Goal: Task Accomplishment & Management: Use online tool/utility

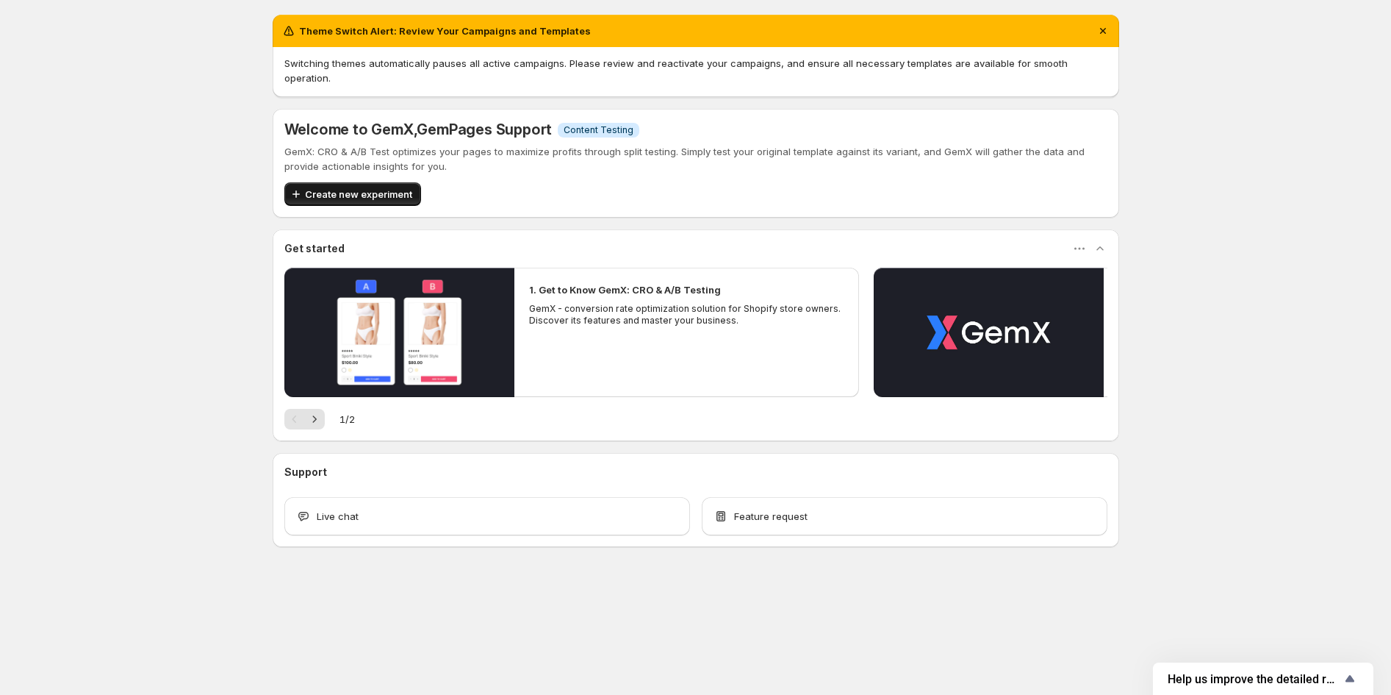
click at [366, 187] on span "Create new experiment" at bounding box center [358, 194] width 107 height 15
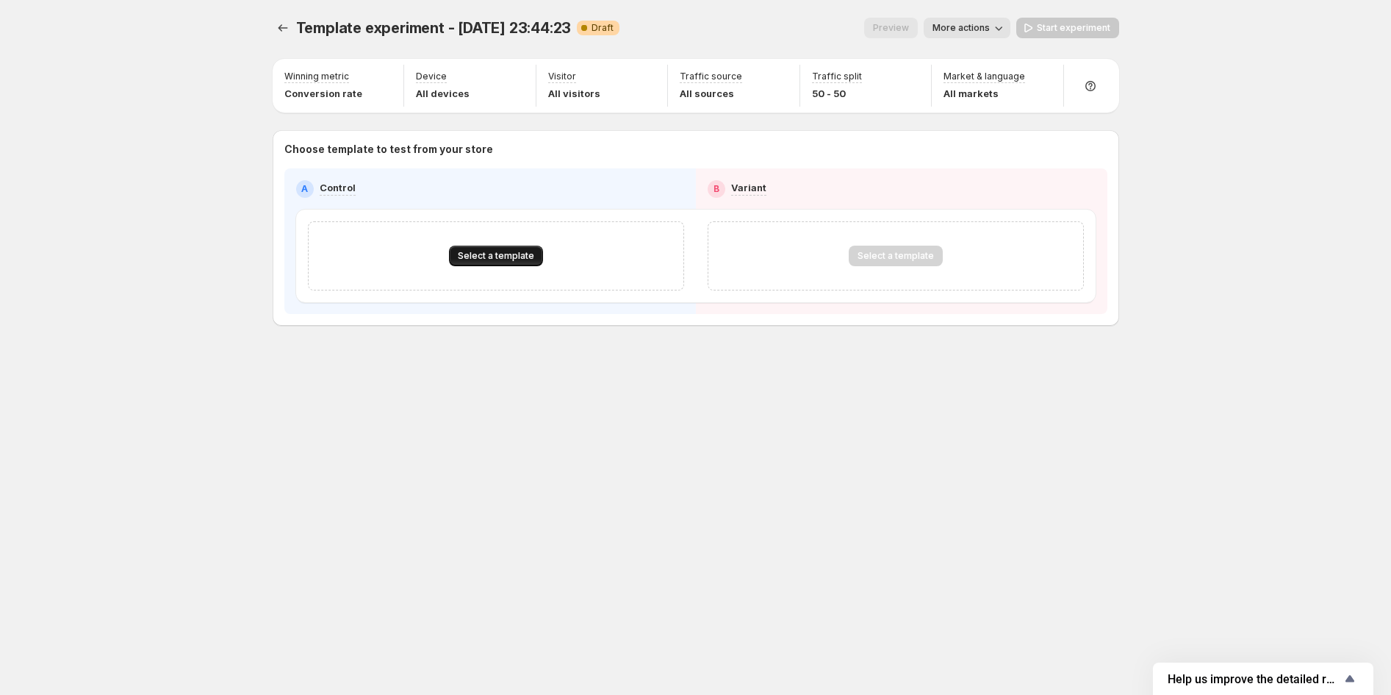
click at [518, 259] on span "Select a template" at bounding box center [496, 256] width 76 height 12
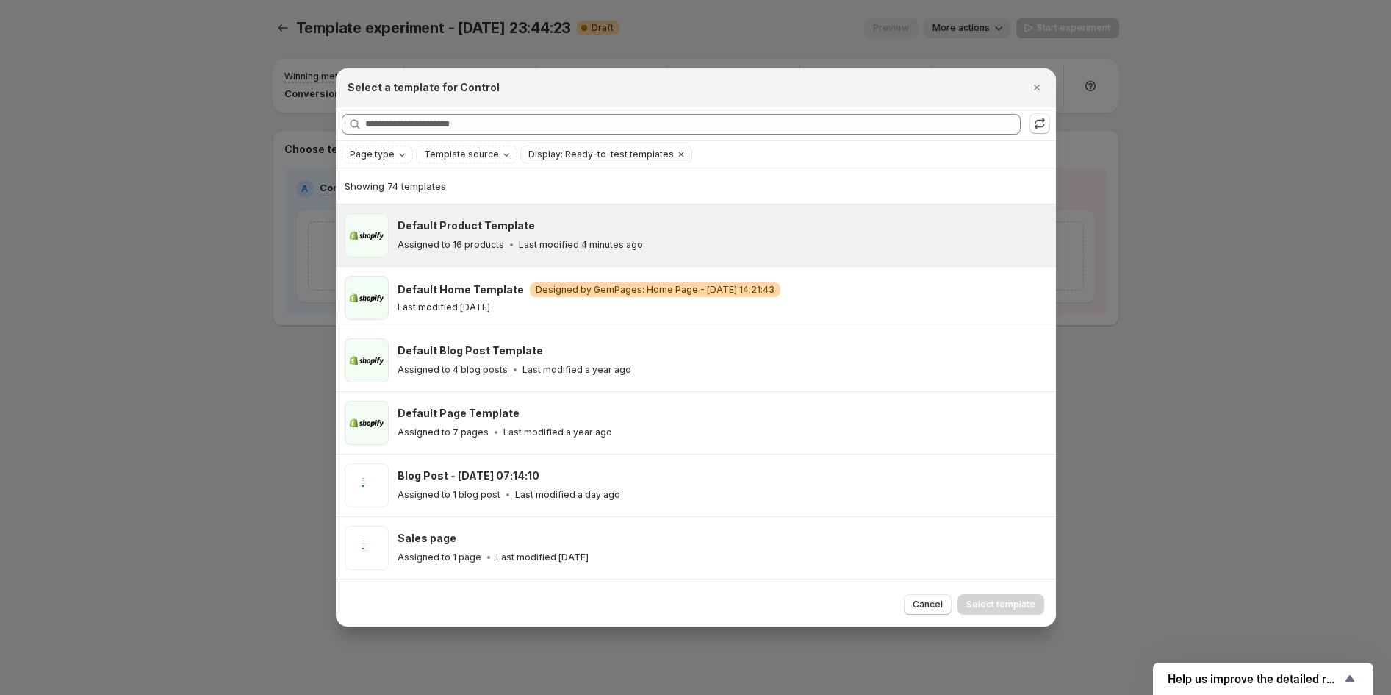
click at [487, 236] on div "Default Product Template Assigned to 16 products Last modified 4 minutes ago" at bounding box center [720, 235] width 645 height 34
click at [1008, 609] on span "Select template" at bounding box center [1001, 604] width 69 height 12
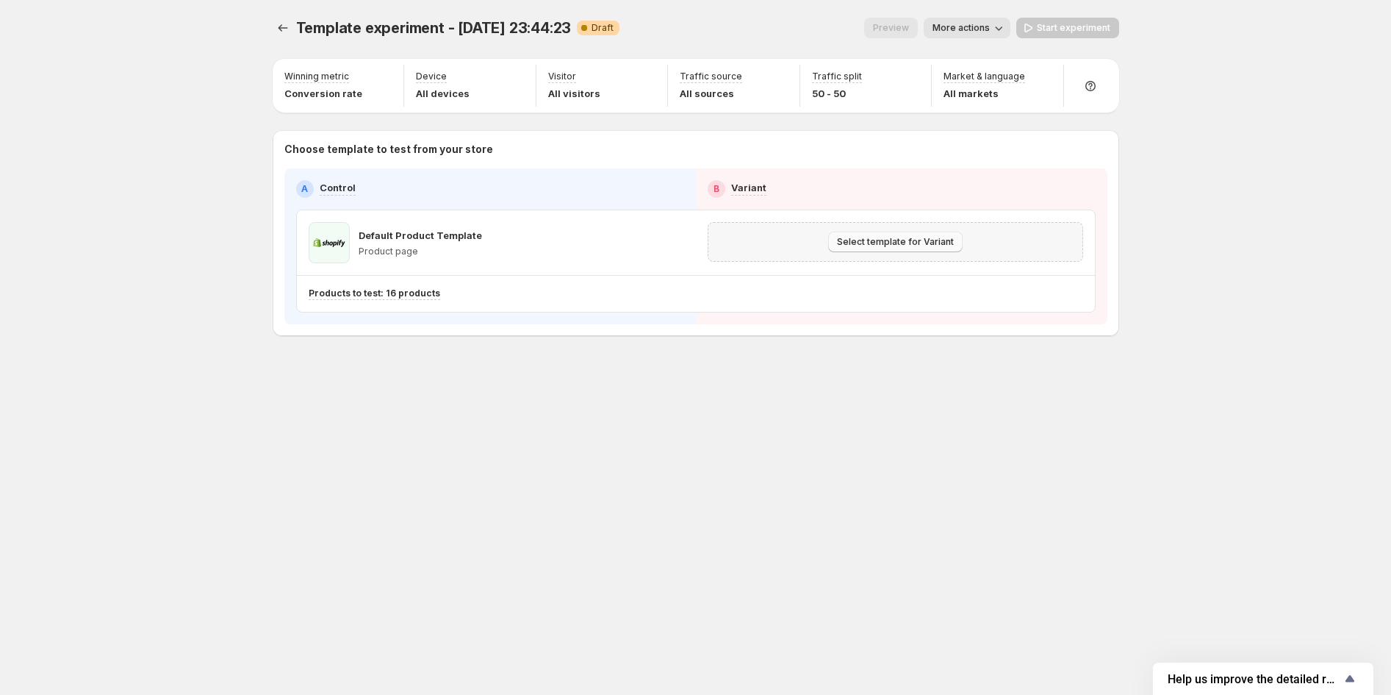
click at [891, 240] on span "Select template for Variant" at bounding box center [895, 242] width 117 height 12
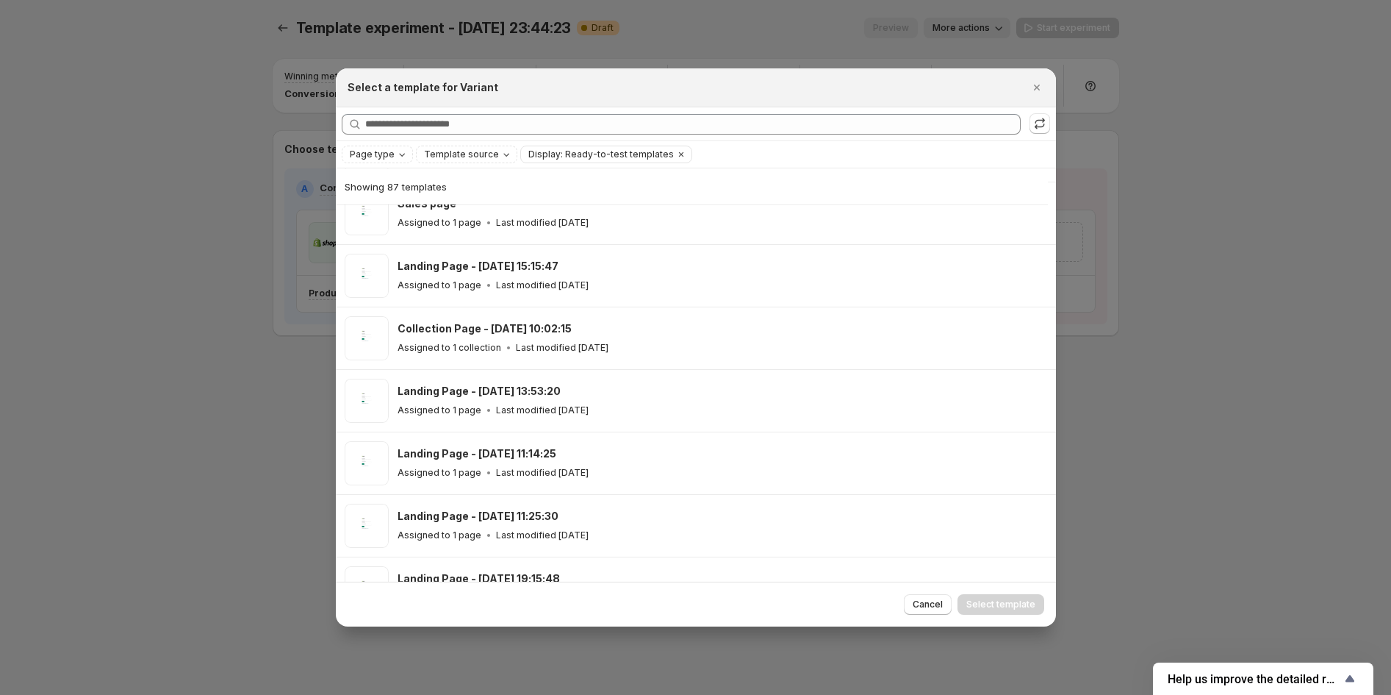
scroll to position [198, 0]
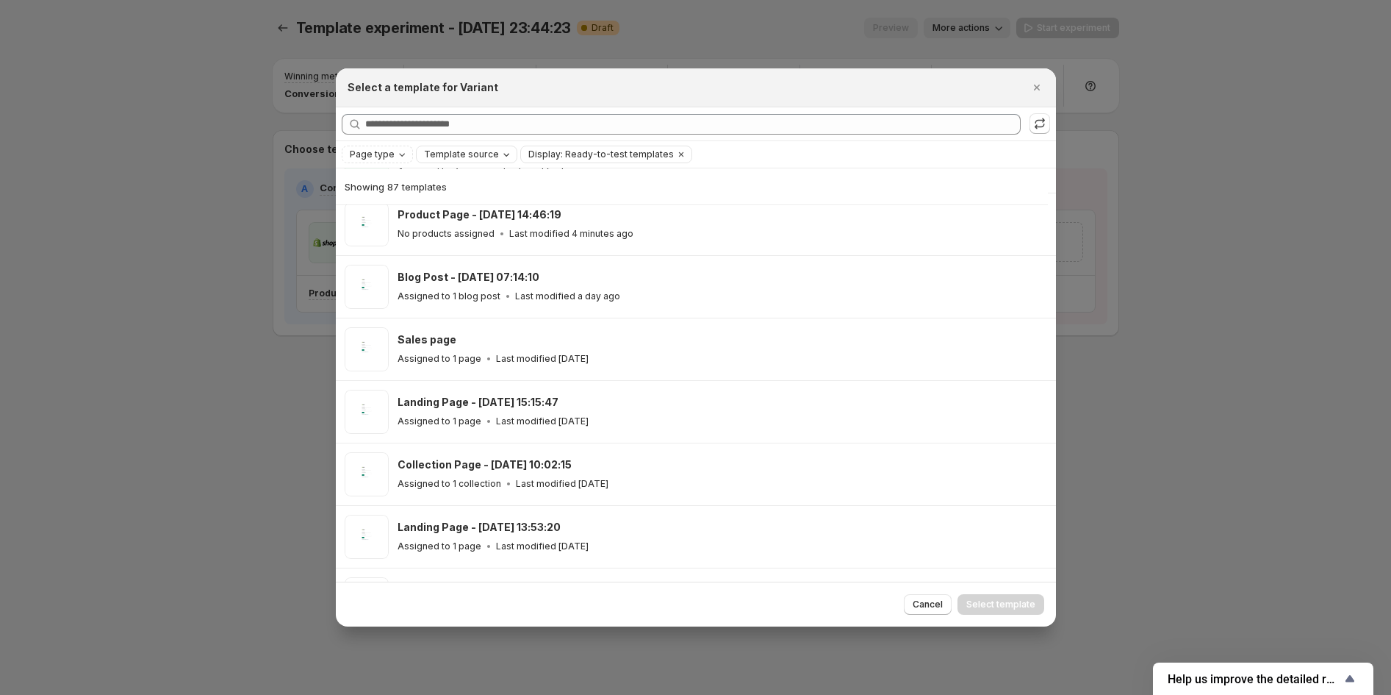
click at [451, 150] on span "Template source" at bounding box center [461, 154] width 75 height 12
click at [475, 183] on span "Shopify" at bounding box center [458, 183] width 35 height 12
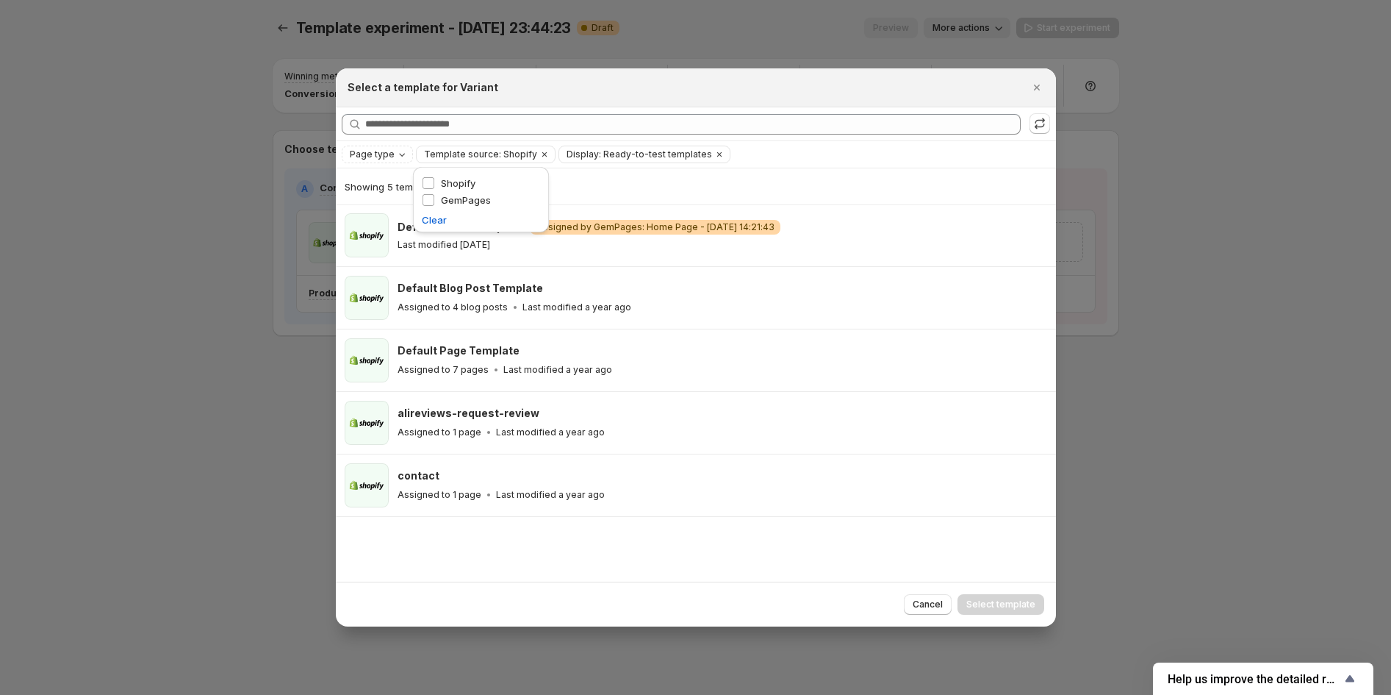
click at [427, 544] on div "Showing 5 templates Default Home Template Warning Designed by GemPages: Home Pa…" at bounding box center [696, 374] width 720 height 413
click at [714, 154] on icon "Clear" at bounding box center [720, 154] width 12 height 12
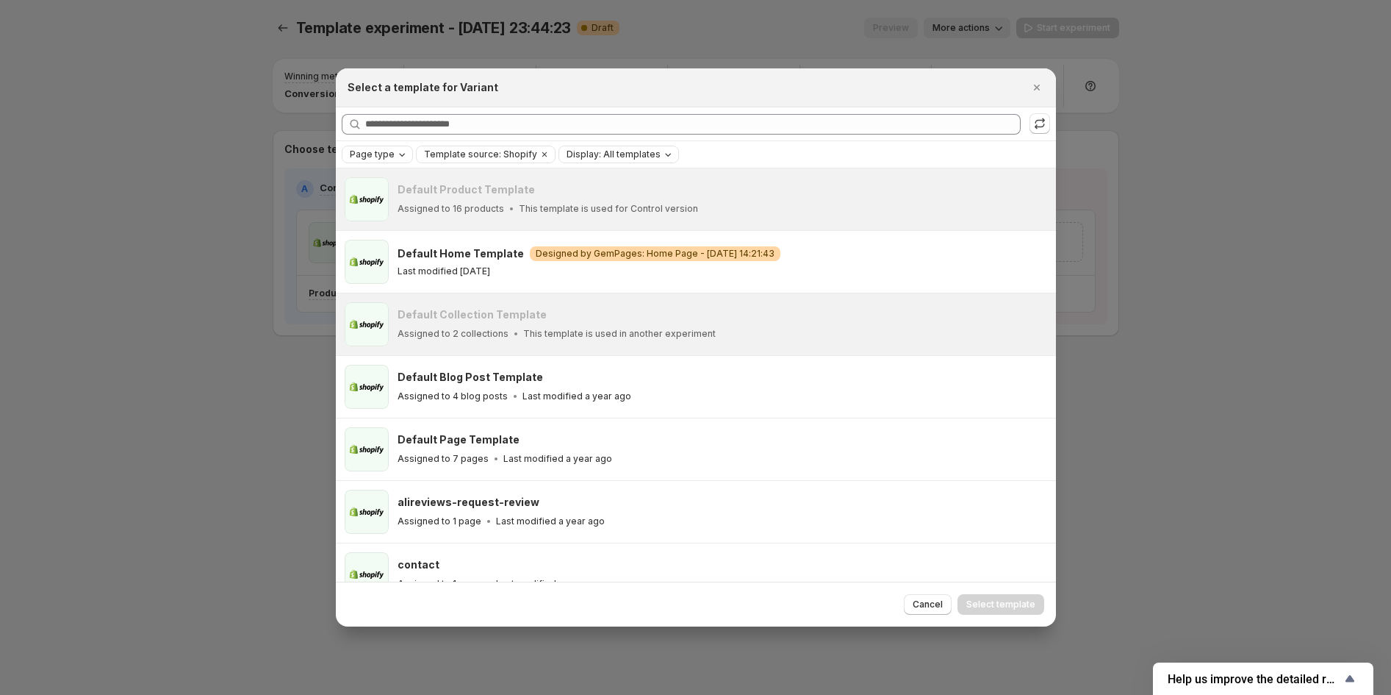
click at [396, 154] on icon "Page type" at bounding box center [402, 154] width 12 height 12
click at [393, 216] on span "Product page" at bounding box center [401, 217] width 62 height 12
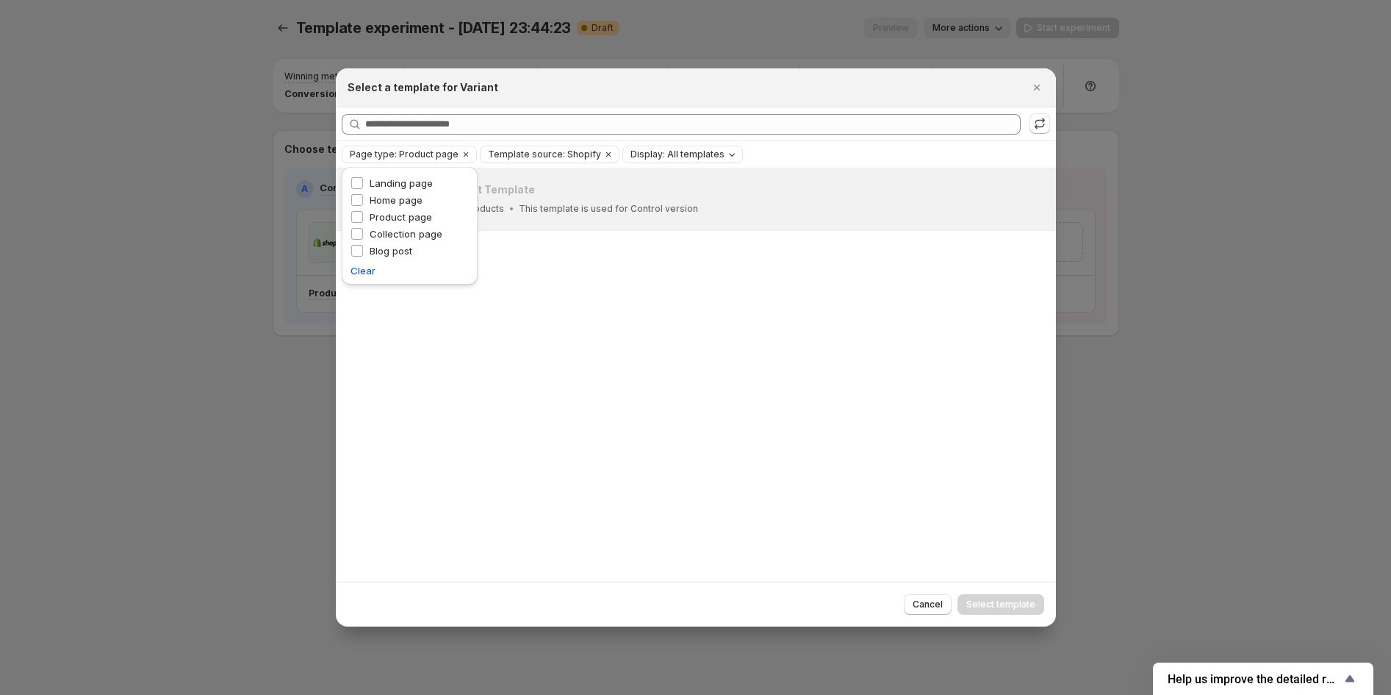
click at [597, 257] on div "Default Product Template Assigned to 16 products This template is used for Cont…" at bounding box center [696, 374] width 720 height 413
click at [659, 224] on div "Default Product Template Assigned to 16 products This template is used for Cont…" at bounding box center [696, 199] width 720 height 62
click at [1036, 87] on icon "Close" at bounding box center [1036, 88] width 6 height 6
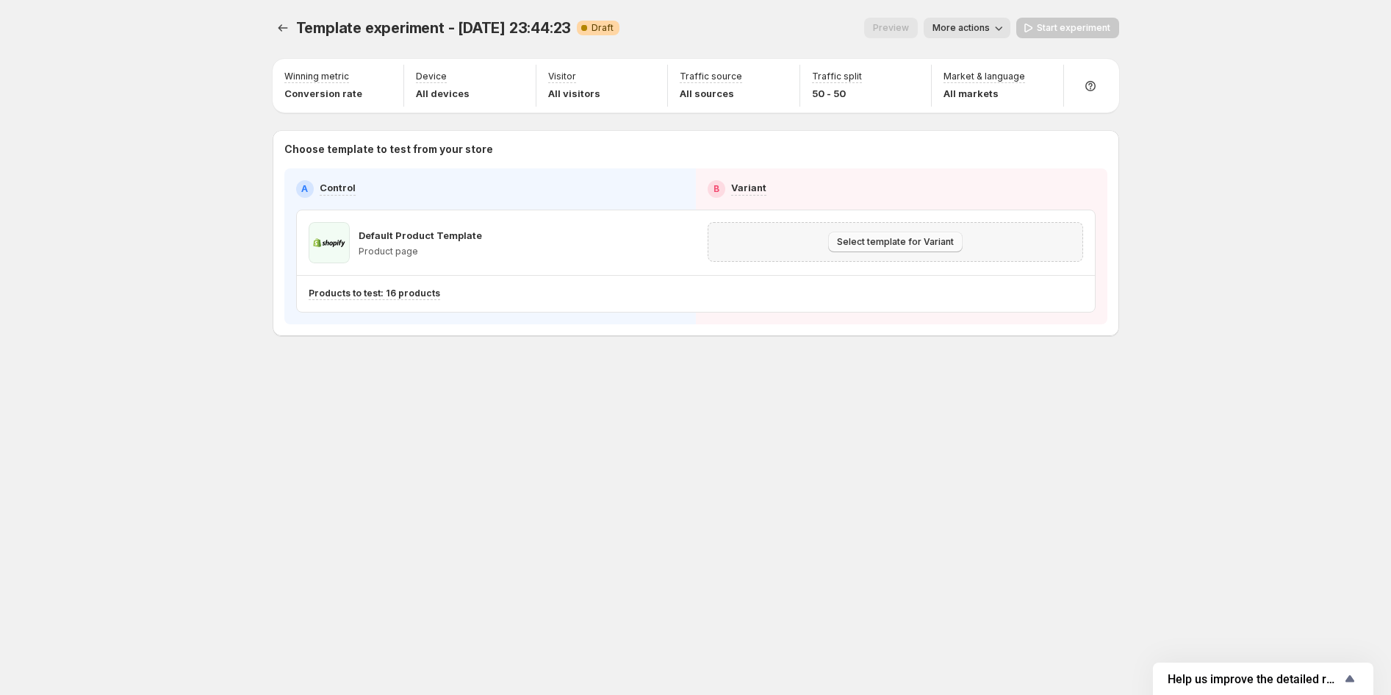
click at [876, 237] on span "Select template for Variant" at bounding box center [895, 242] width 117 height 12
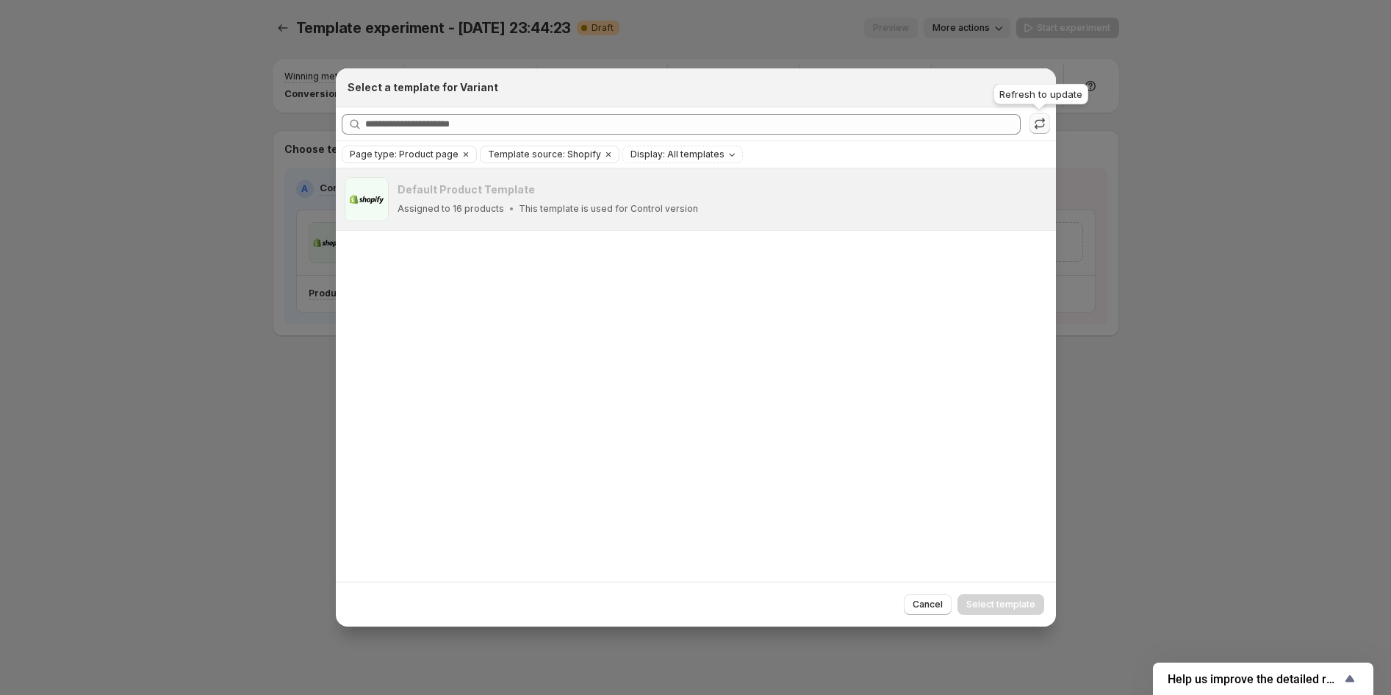
click at [1042, 121] on icon ":ro:" at bounding box center [1040, 121] width 10 height 6
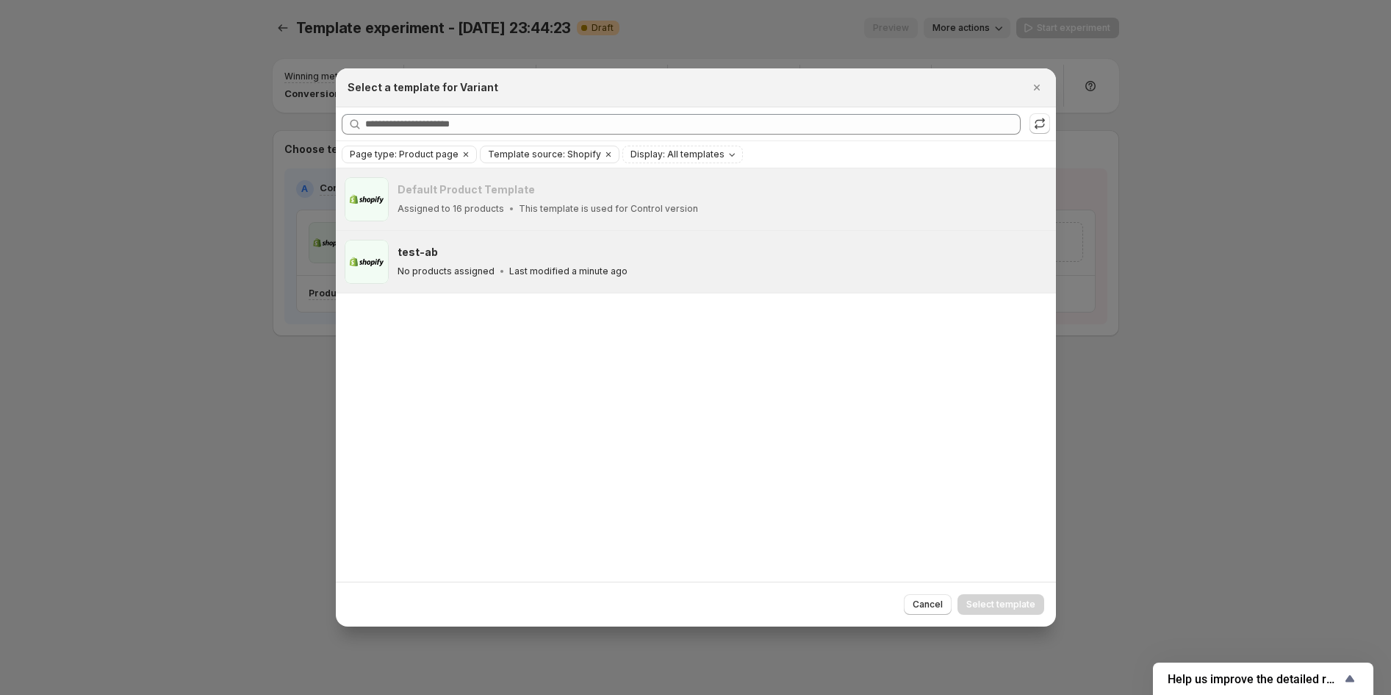
click at [682, 271] on div "No products assigned Last modified a minute ago" at bounding box center [720, 271] width 645 height 15
click at [982, 602] on span "Select template" at bounding box center [1001, 604] width 69 height 12
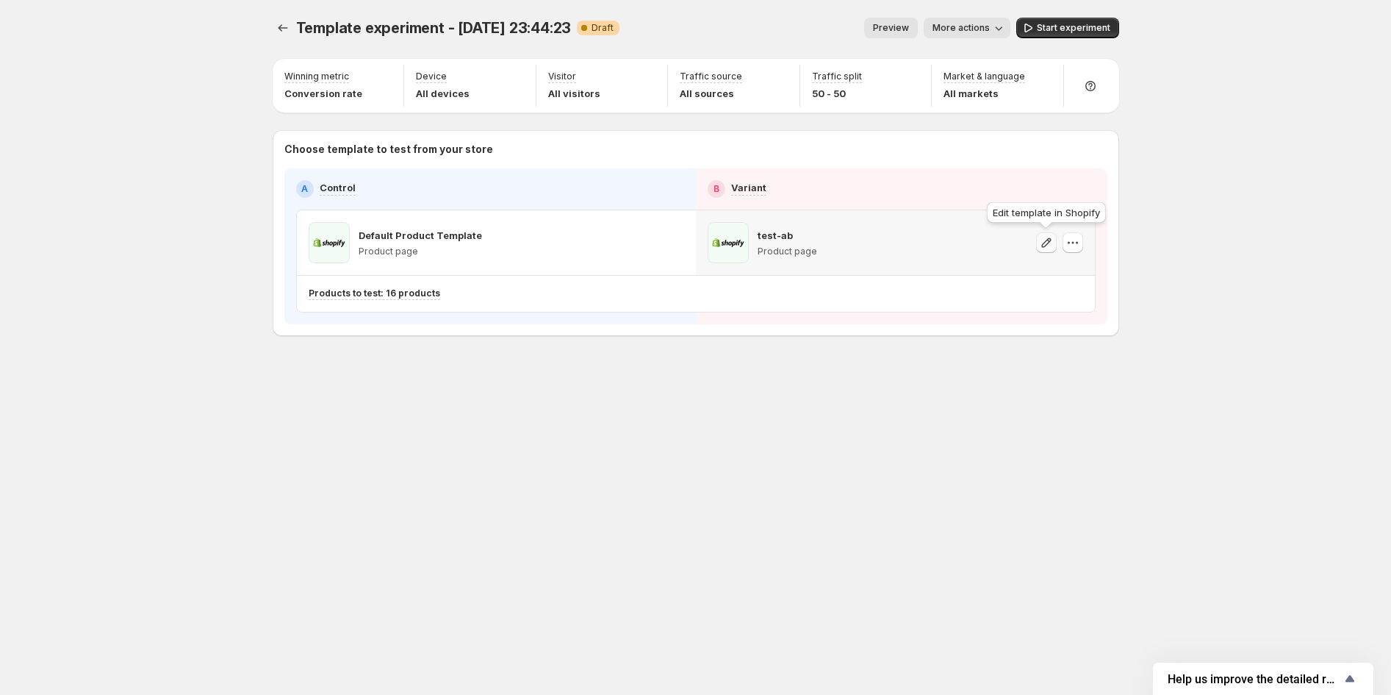
click at [1044, 248] on icon "button" at bounding box center [1046, 242] width 15 height 15
click at [1079, 244] on icon "button" at bounding box center [1073, 242] width 15 height 15
click at [1062, 275] on span "Change template" at bounding box center [1075, 274] width 79 height 12
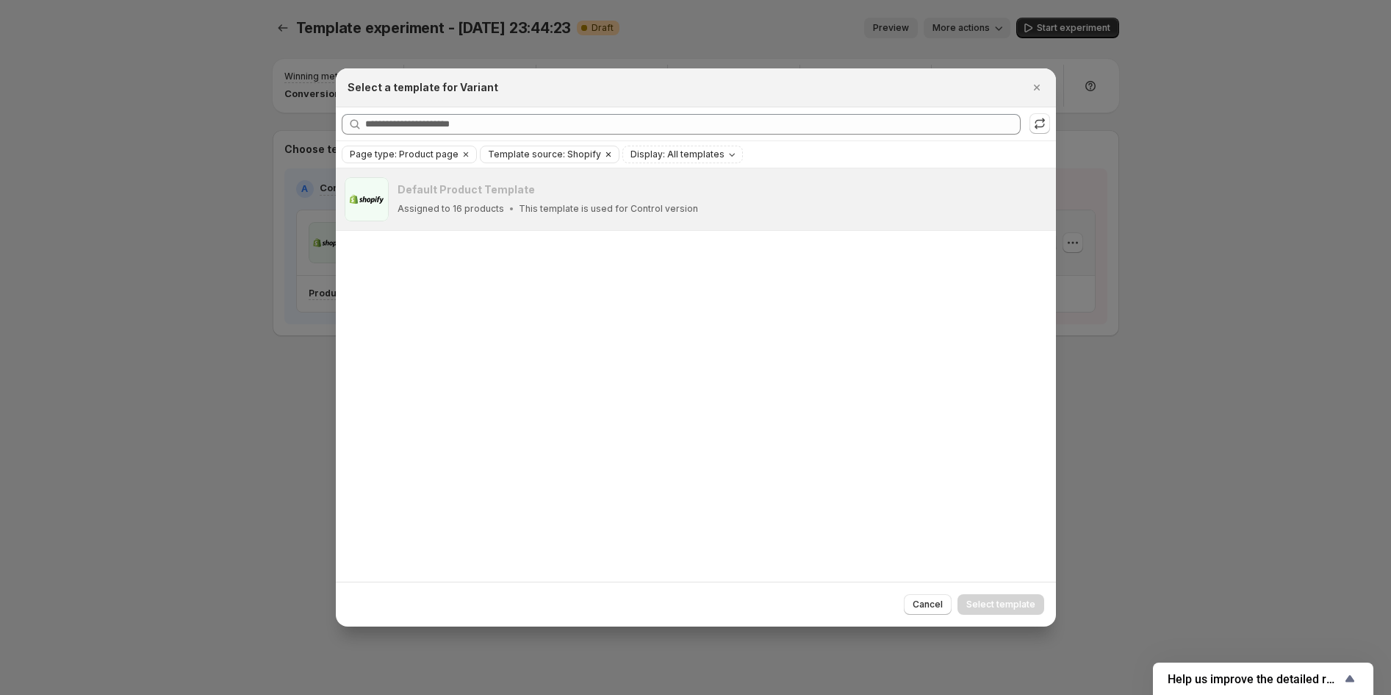
click at [603, 151] on icon "Clear" at bounding box center [609, 154] width 12 height 12
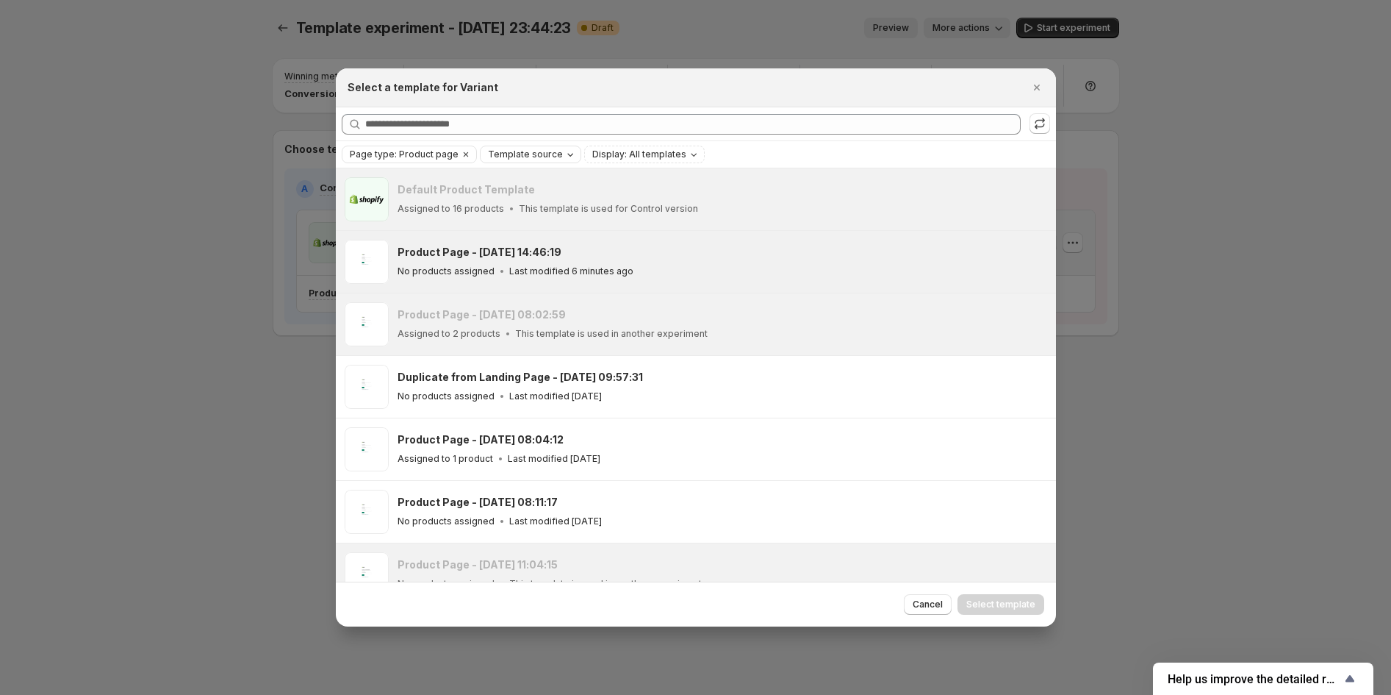
click at [510, 262] on div "Product Page - Nov 4, 14:46:19 No products assigned Last modified 6 minutes ago" at bounding box center [720, 262] width 645 height 34
click at [1010, 610] on span "Select template" at bounding box center [1001, 604] width 69 height 12
